Goal: Information Seeking & Learning: Learn about a topic

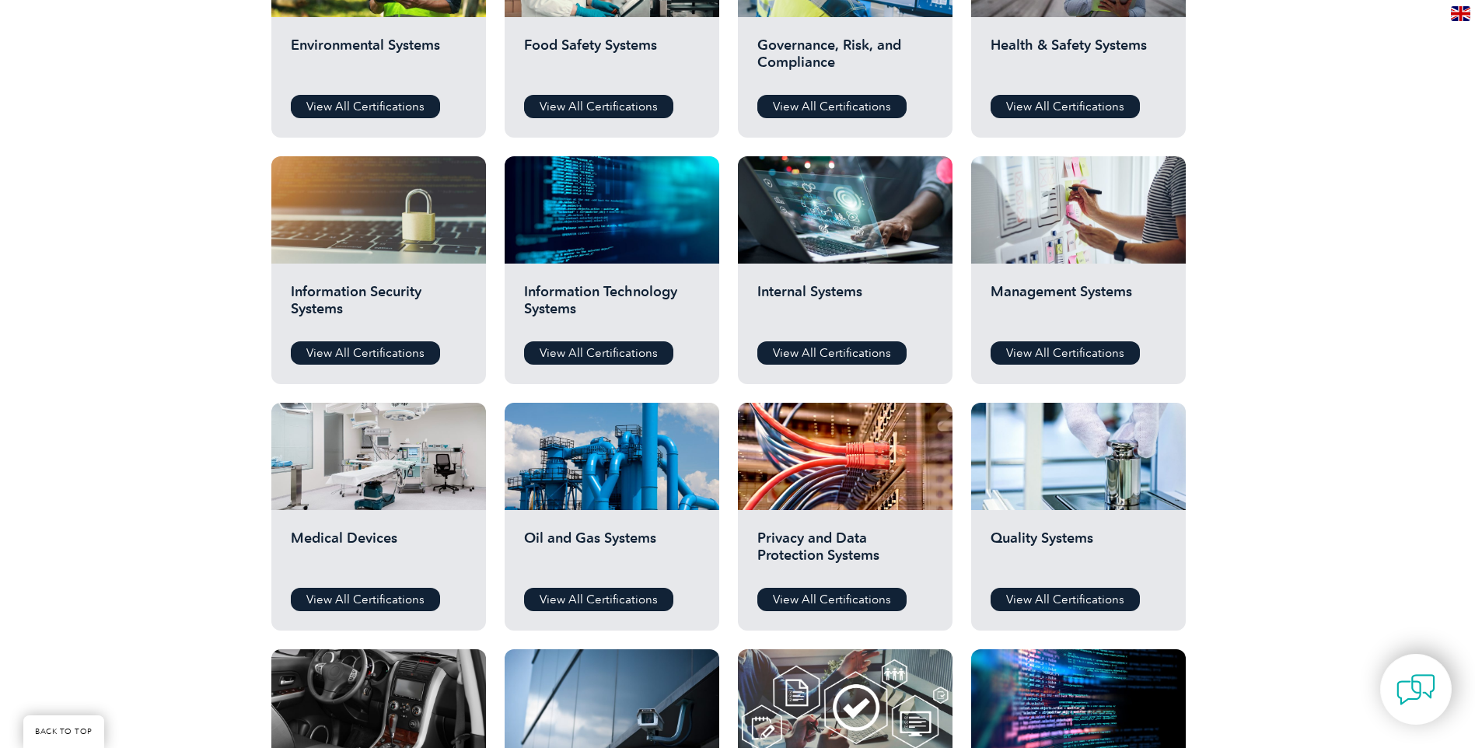
scroll to position [700, 0]
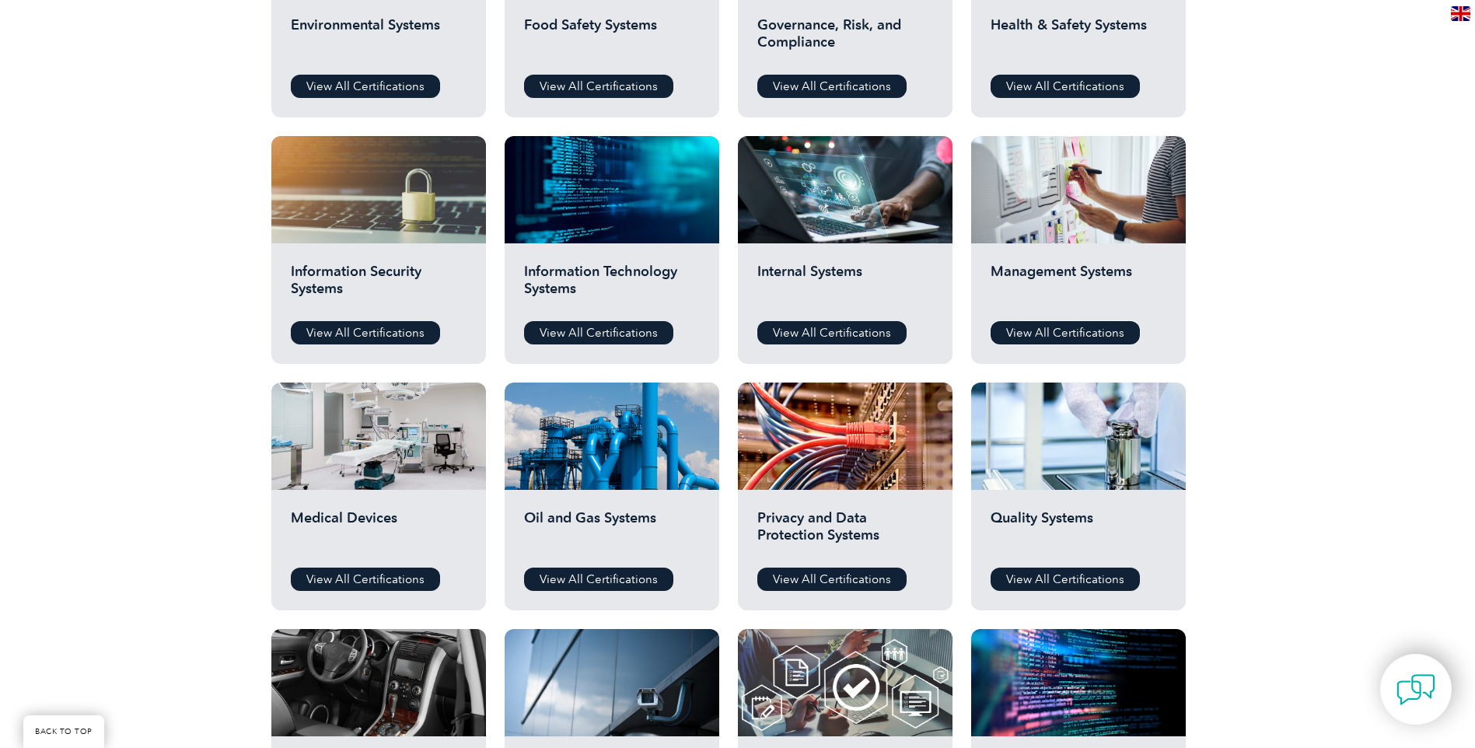
click at [1069, 323] on link "View All Certifications" at bounding box center [1065, 332] width 149 height 23
click at [1001, 457] on div at bounding box center [1078, 436] width 215 height 107
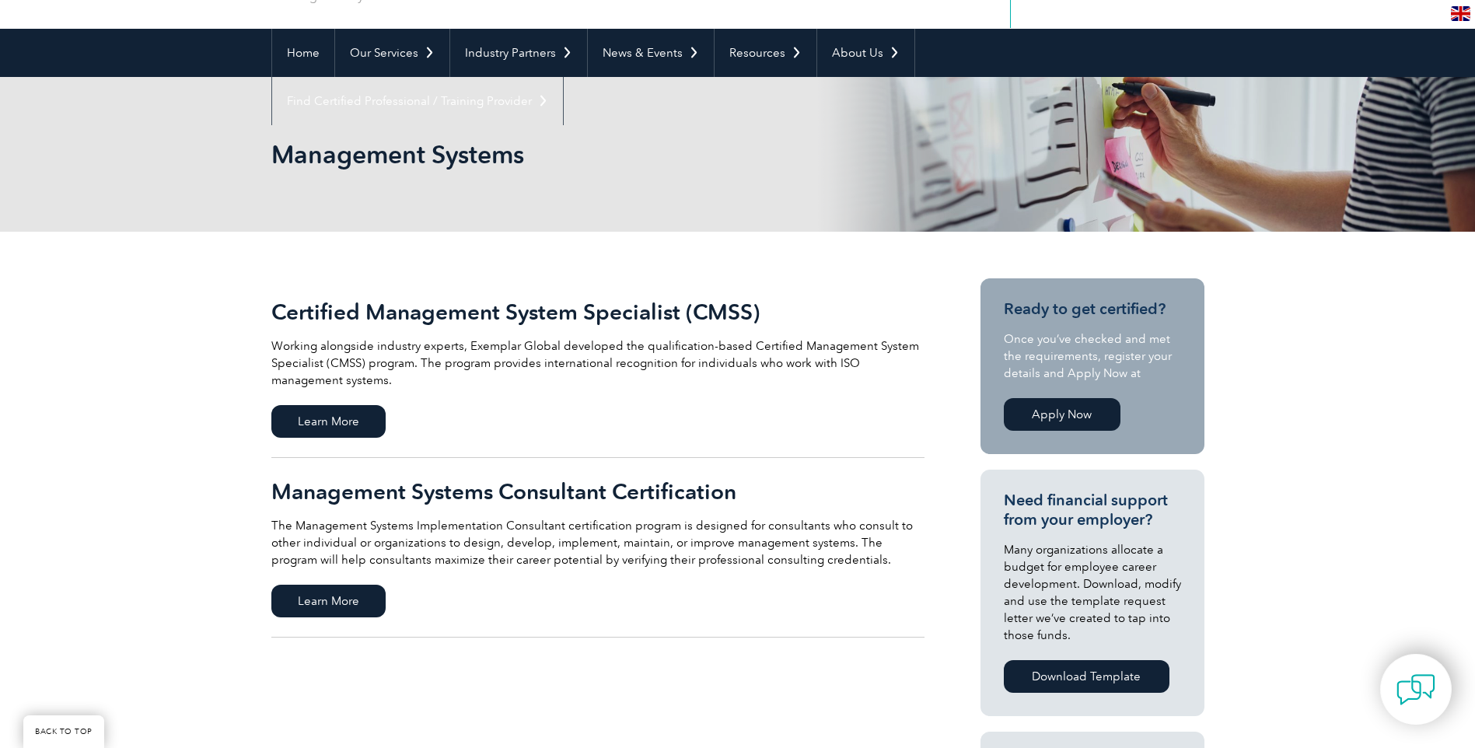
scroll to position [233, 0]
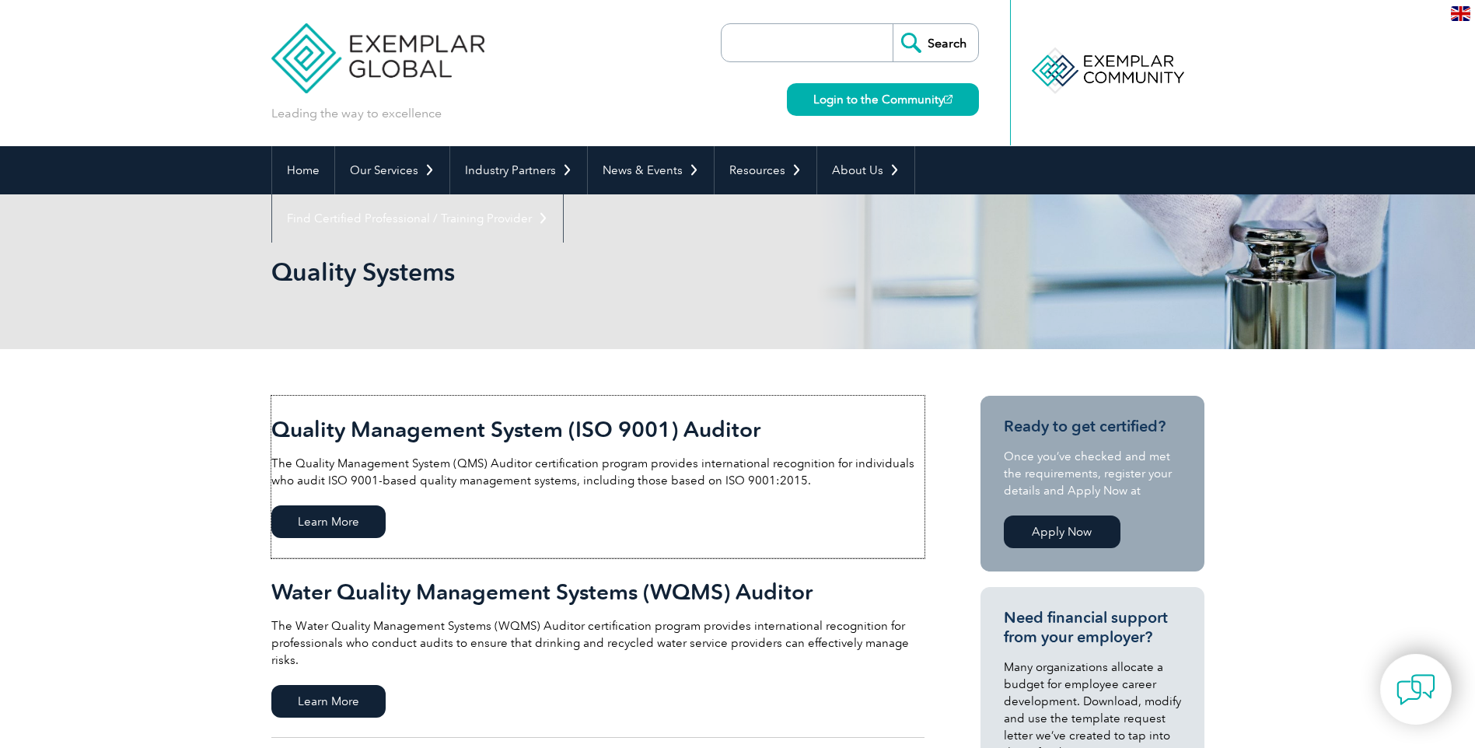
click at [325, 515] on span "Learn More" at bounding box center [328, 522] width 114 height 33
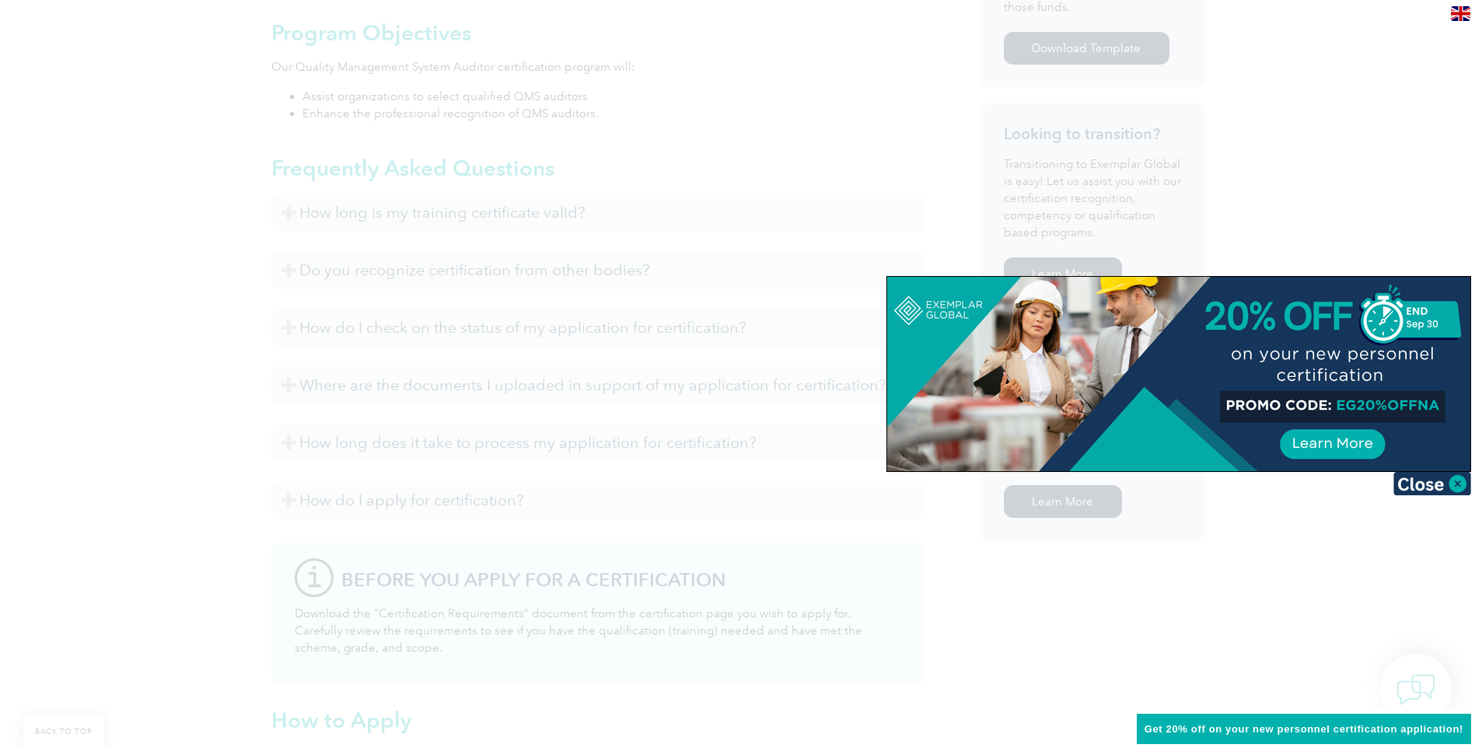
scroll to position [855, 0]
click at [1451, 486] on img at bounding box center [1433, 483] width 78 height 23
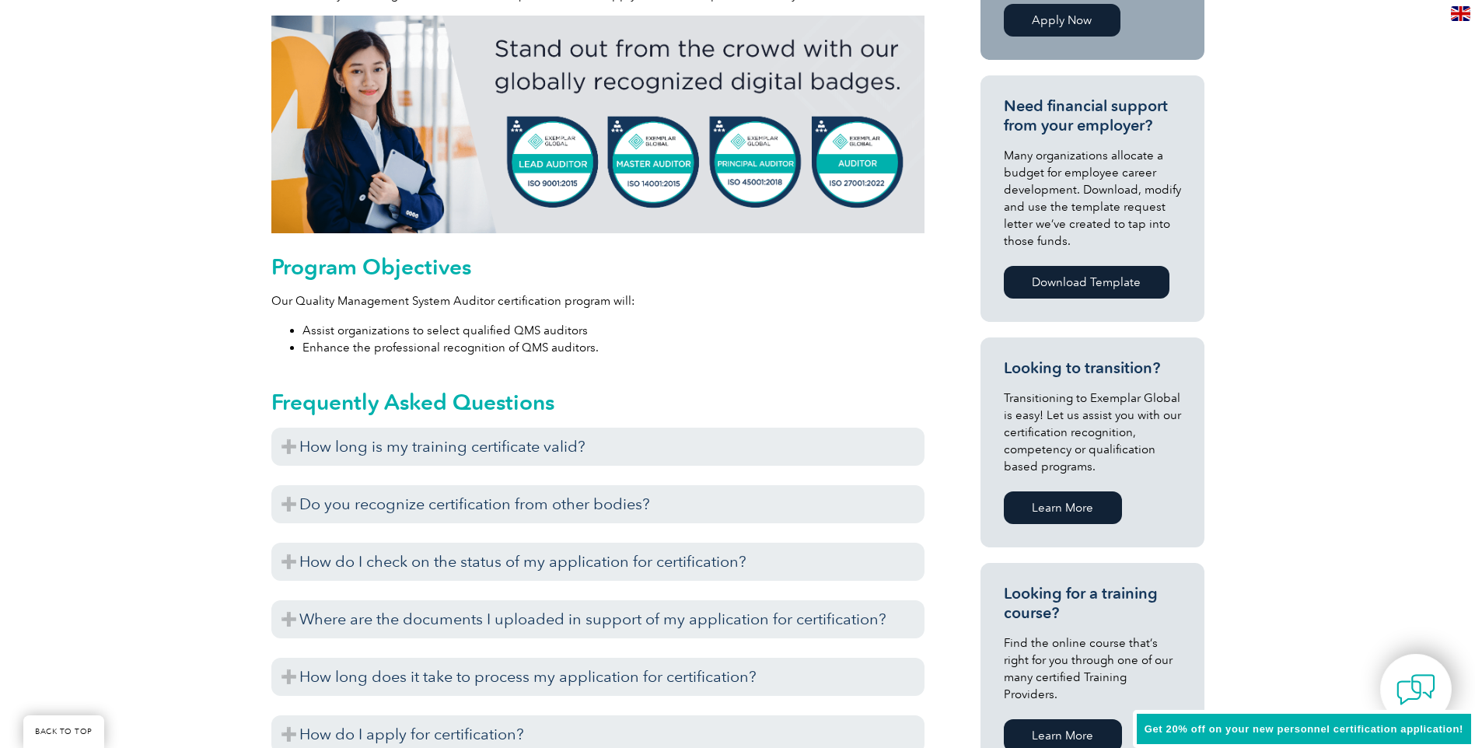
scroll to position [0, 0]
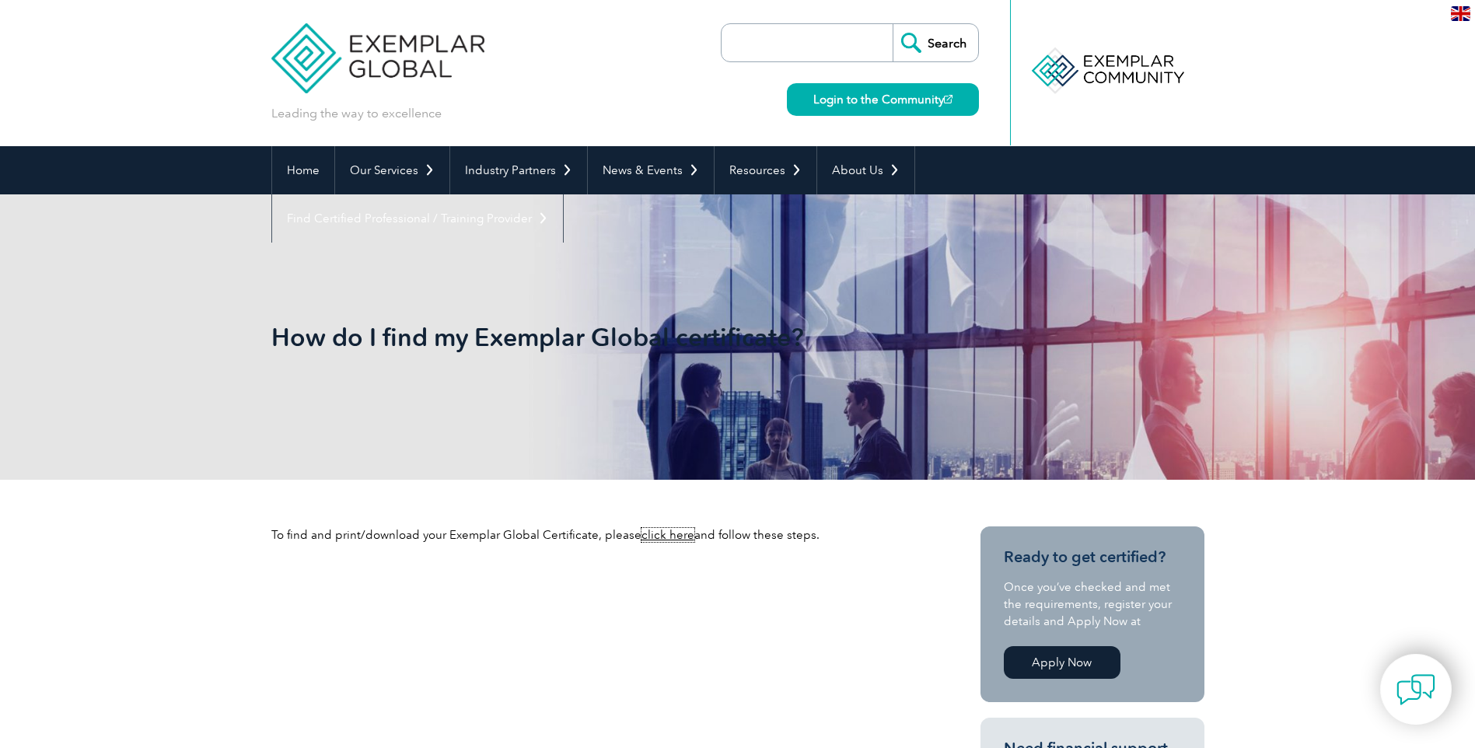
click at [662, 528] on link "click here" at bounding box center [668, 535] width 53 height 14
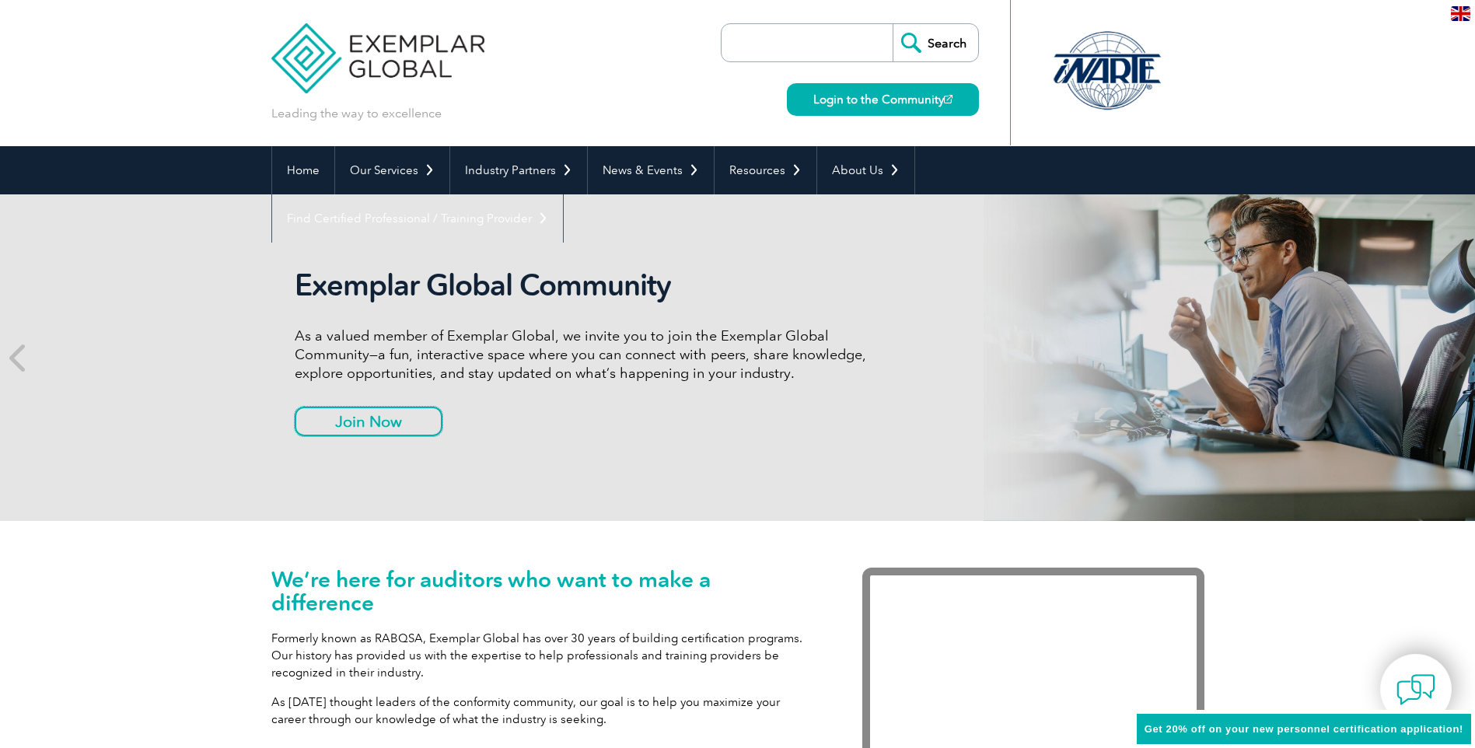
click at [413, 427] on link "Join Now" at bounding box center [369, 422] width 148 height 30
click at [367, 415] on link "Join Now" at bounding box center [369, 422] width 148 height 30
click at [355, 425] on link "Join Now" at bounding box center [369, 422] width 148 height 30
